Goal: Transaction & Acquisition: Obtain resource

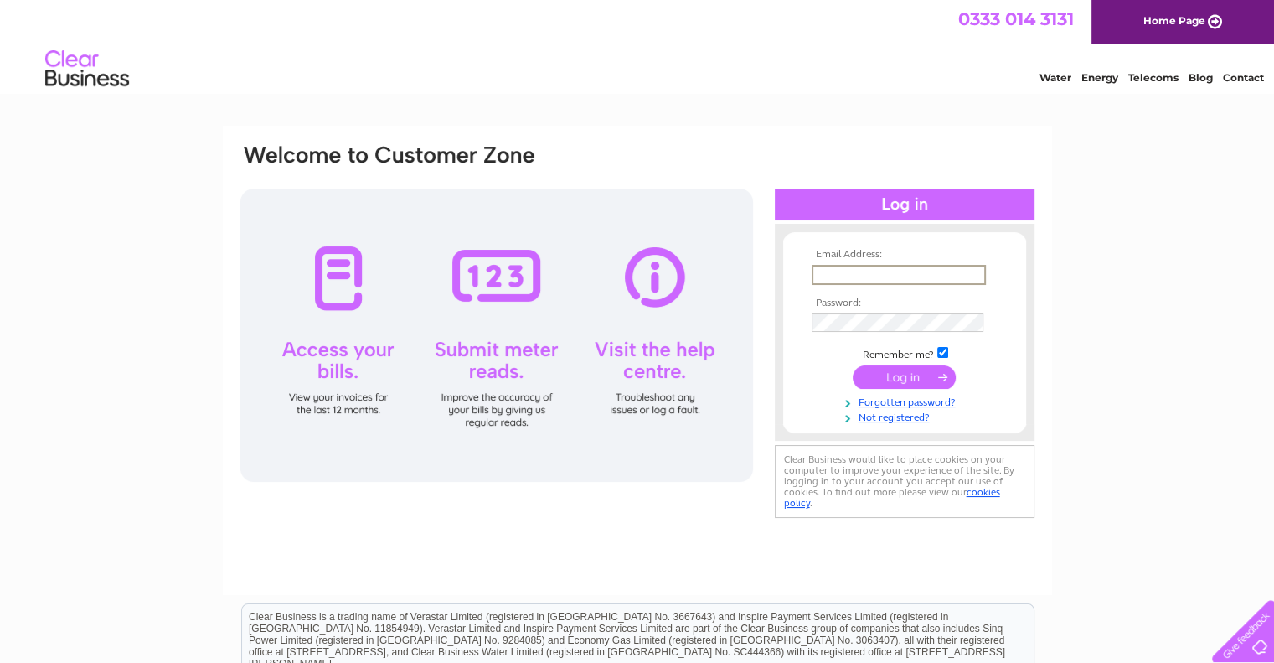
click at [850, 269] on input "text" at bounding box center [899, 275] width 174 height 20
type input "[EMAIL_ADDRESS][DOMAIN_NAME]"
click at [913, 383] on input "submit" at bounding box center [904, 375] width 103 height 23
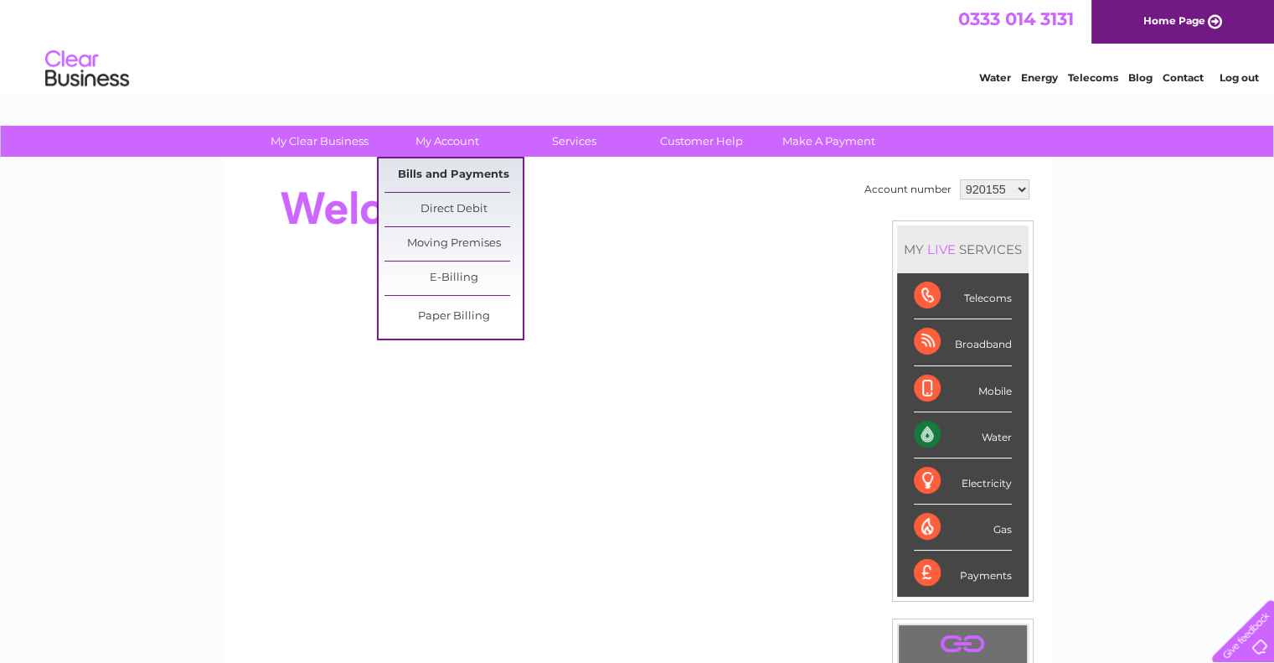
click at [482, 167] on link "Bills and Payments" at bounding box center [454, 175] width 138 height 34
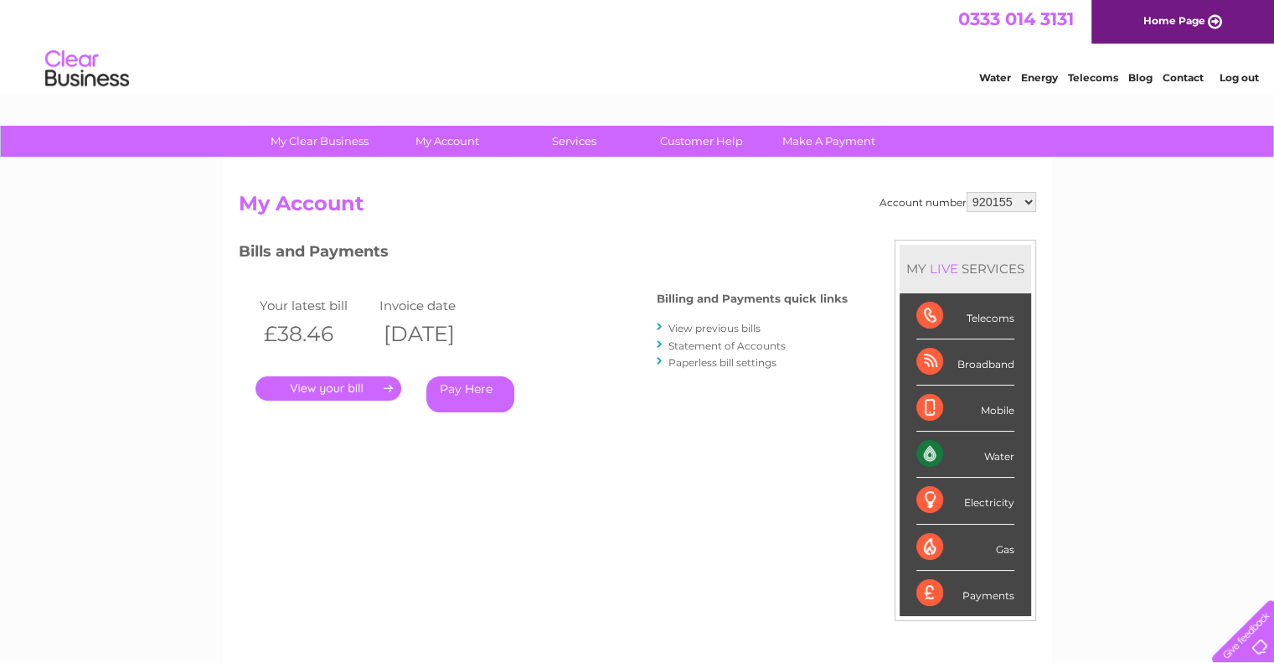
click at [354, 385] on link "." at bounding box center [329, 388] width 146 height 24
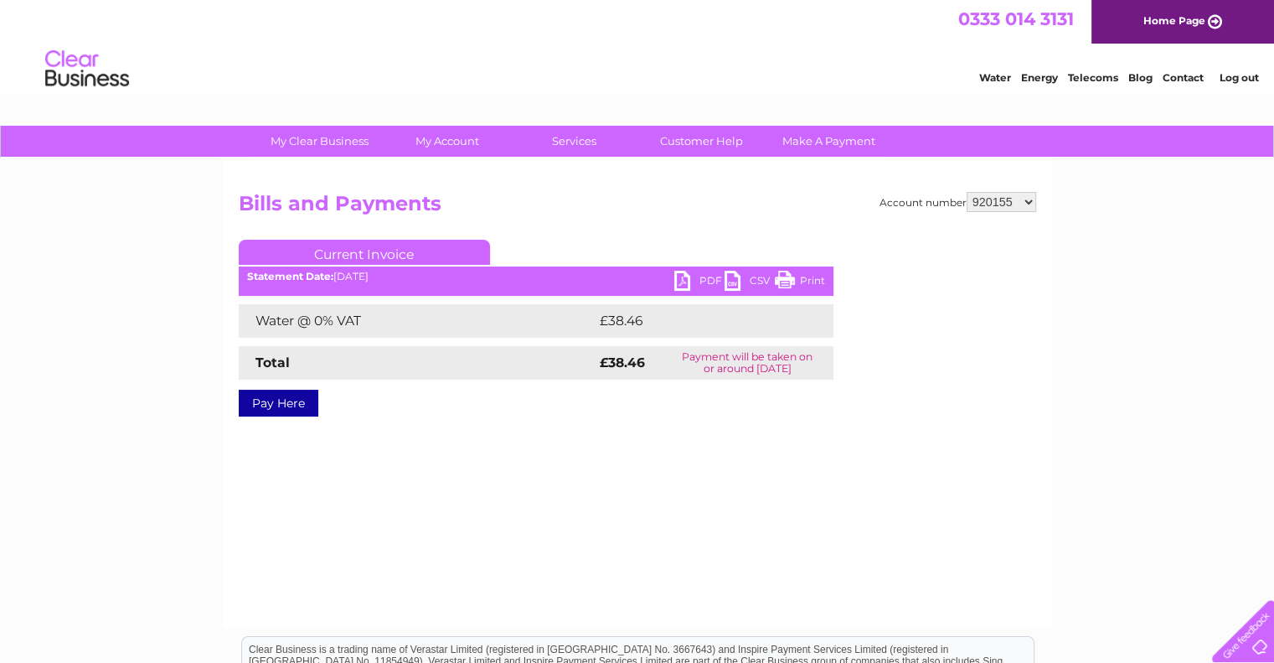
click at [681, 276] on link "PDF" at bounding box center [700, 283] width 50 height 24
